Goal: Register for event/course

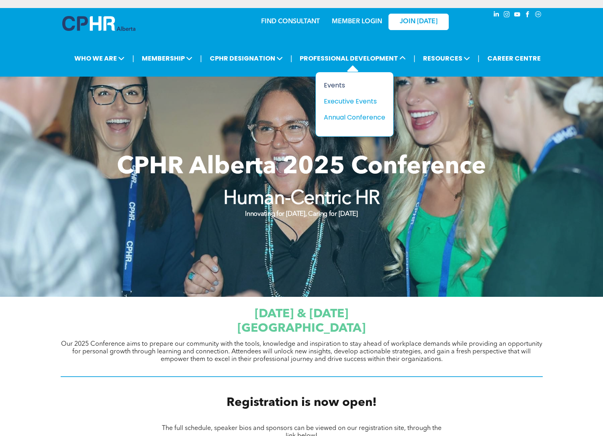
click at [333, 83] on div "Events" at bounding box center [351, 85] width 55 height 10
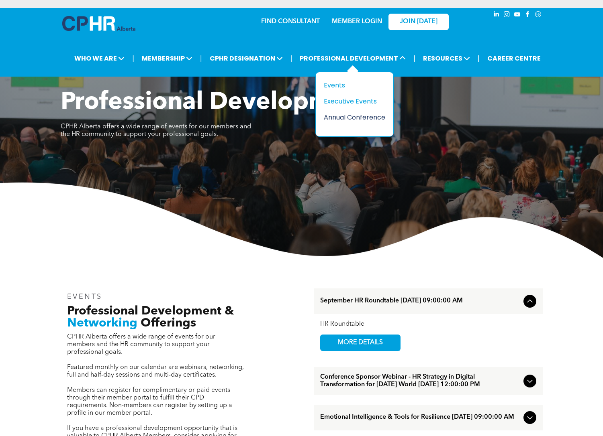
click at [341, 120] on div "Annual Conference" at bounding box center [351, 117] width 55 height 10
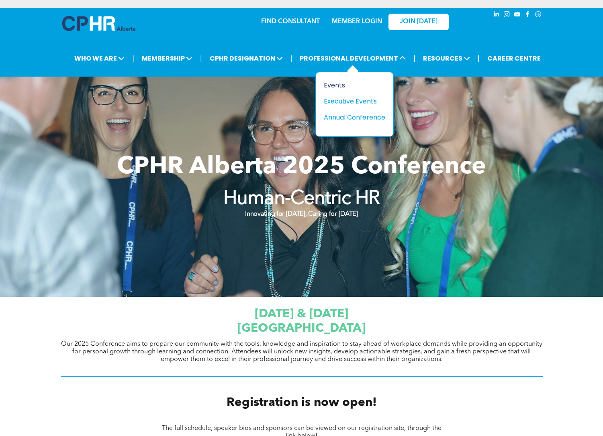
click at [338, 86] on div "Events" at bounding box center [351, 85] width 55 height 10
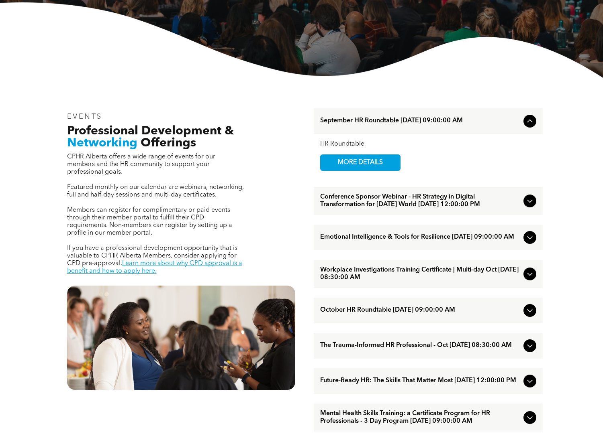
scroll to position [152, 0]
